Goal: Feedback & Contribution: Contribute content

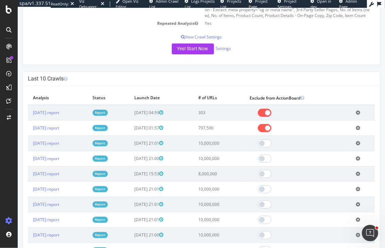
scroll to position [184, 0]
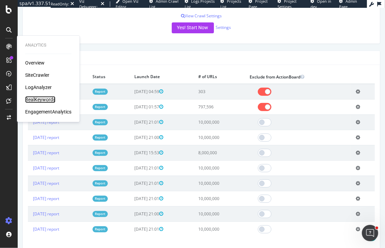
click at [29, 100] on div "RealKeywords" at bounding box center [40, 99] width 30 height 7
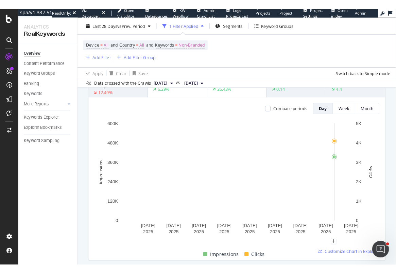
scroll to position [164, 0]
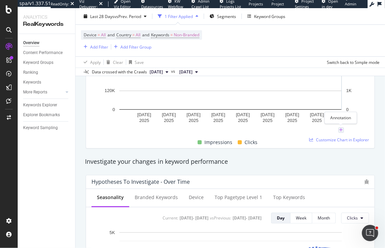
click at [340, 129] on icon "plus" at bounding box center [341, 130] width 4 height 4
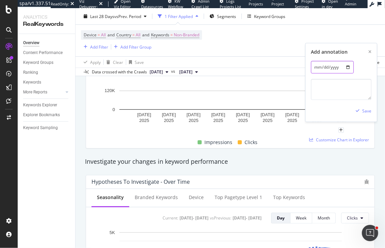
click at [337, 63] on input "[DATE]" at bounding box center [332, 67] width 43 height 13
click at [346, 65] on input "[DATE]" at bounding box center [332, 67] width 43 height 13
click at [328, 92] on textarea at bounding box center [341, 89] width 61 height 21
click at [348, 64] on input "[DATE]" at bounding box center [332, 67] width 43 height 13
type input "[DATE]"
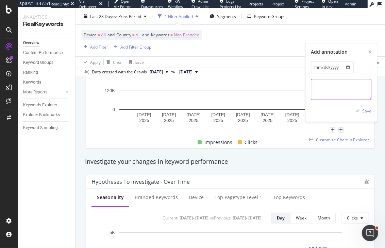
click at [324, 92] on textarea at bounding box center [341, 89] width 61 height 21
click at [366, 51] on div "Add annotation" at bounding box center [341, 52] width 61 height 7
click at [367, 51] on div "Add annotation" at bounding box center [341, 52] width 61 height 7
click at [369, 51] on icon "xmark" at bounding box center [369, 52] width 3 height 4
